Goal: Entertainment & Leisure: Browse casually

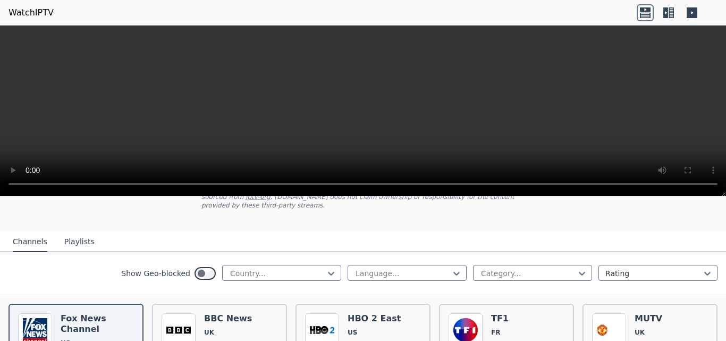
scroll to position [80, 0]
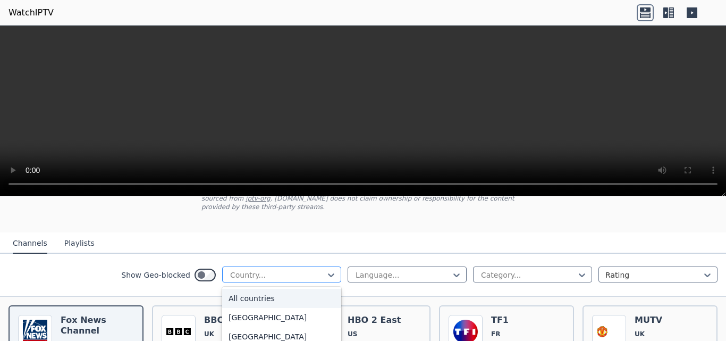
click at [269, 269] on div at bounding box center [277, 274] width 97 height 11
type input "****"
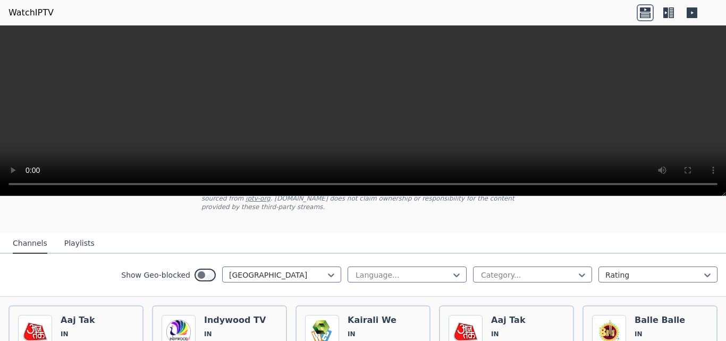
click at [413, 274] on div "Language... Category... Rating" at bounding box center [532, 274] width 370 height 17
click at [409, 269] on div at bounding box center [402, 274] width 97 height 11
type input "****"
click at [407, 290] on div "Hindi" at bounding box center [406, 297] width 119 height 19
click at [516, 266] on div "Category..." at bounding box center [532, 274] width 119 height 16
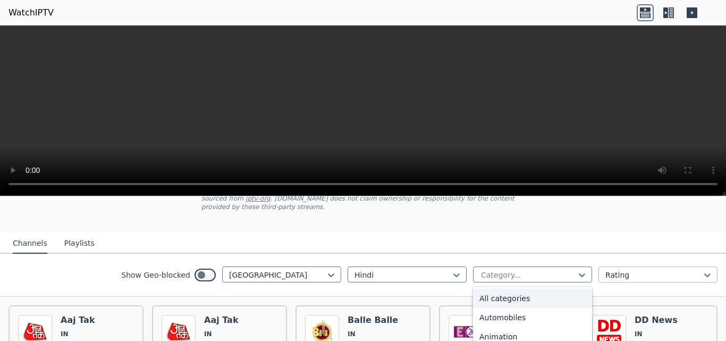
click at [611, 269] on div at bounding box center [653, 274] width 97 height 11
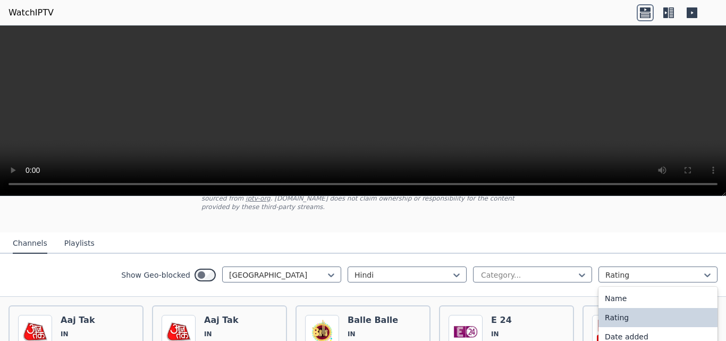
click at [670, 233] on nav "Channels Playlists" at bounding box center [363, 242] width 726 height 21
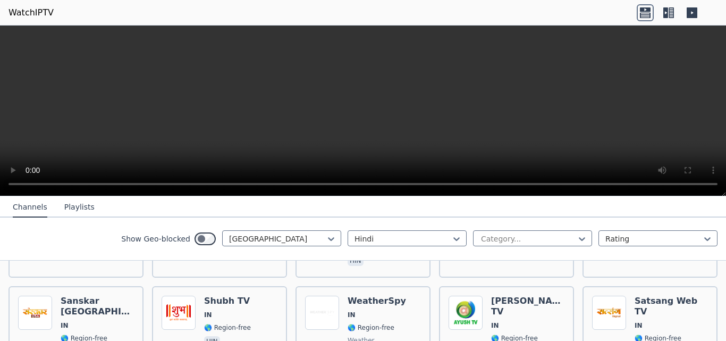
scroll to position [534, 0]
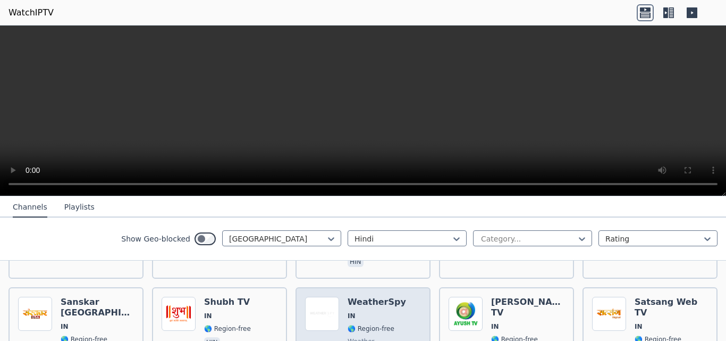
click at [340, 297] on div "Popularity 33 WeatherSpy IN 🌎 Region-free weather hin" at bounding box center [363, 334] width 116 height 76
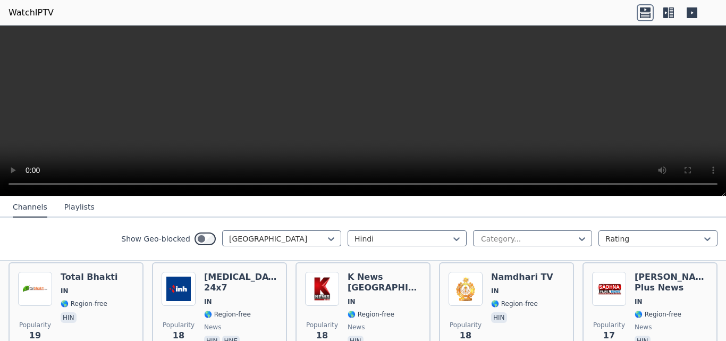
scroll to position [989, 0]
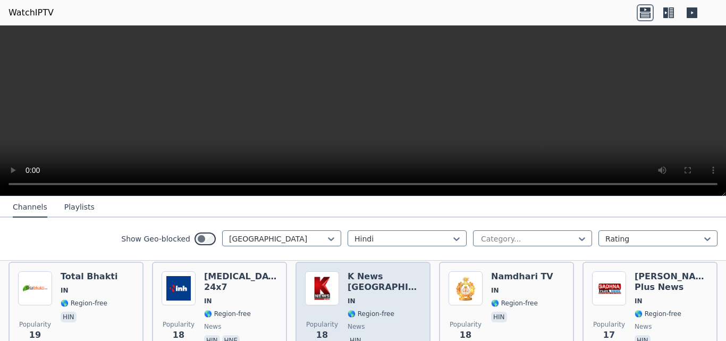
click at [373, 296] on span "IN" at bounding box center [383, 300] width 73 height 8
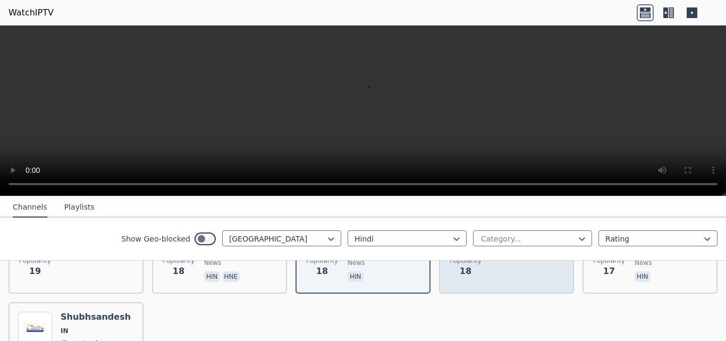
scroll to position [1052, 0]
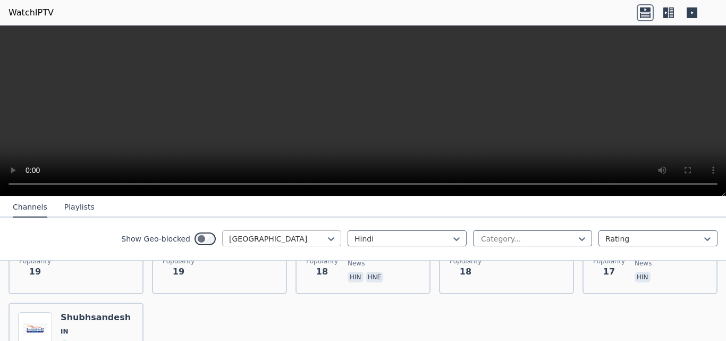
click at [317, 242] on div at bounding box center [277, 238] width 97 height 11
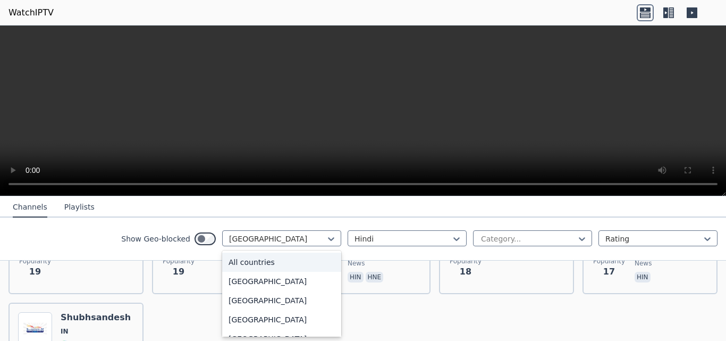
click at [265, 262] on div "All countries" at bounding box center [281, 261] width 119 height 19
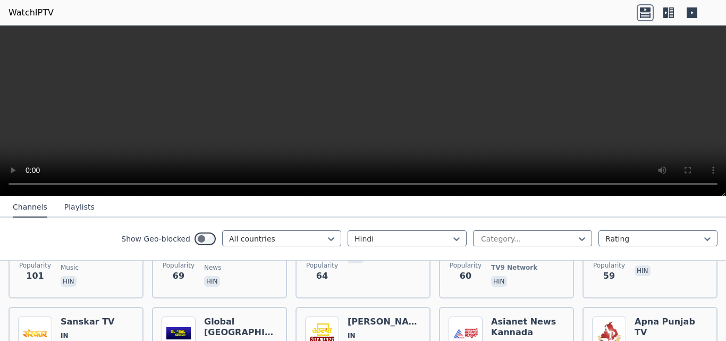
scroll to position [395, 0]
